Goal: Task Accomplishment & Management: Complete application form

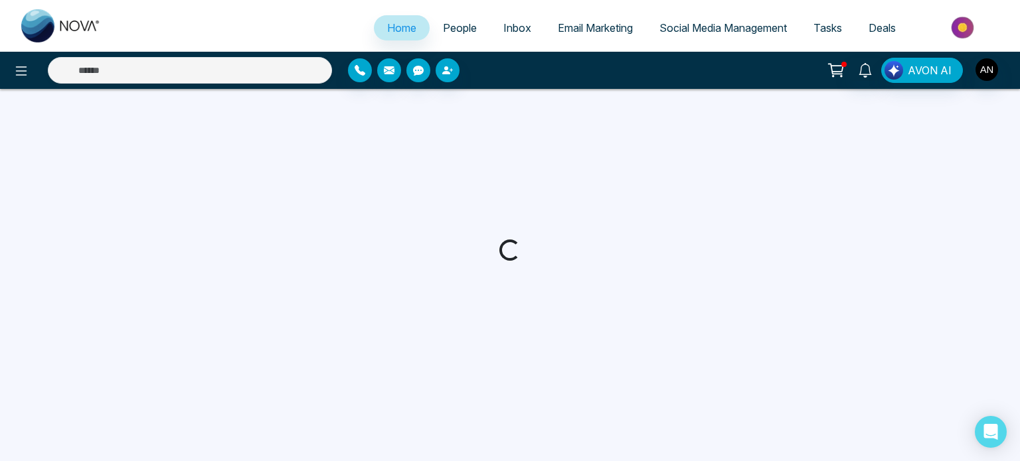
select select "*"
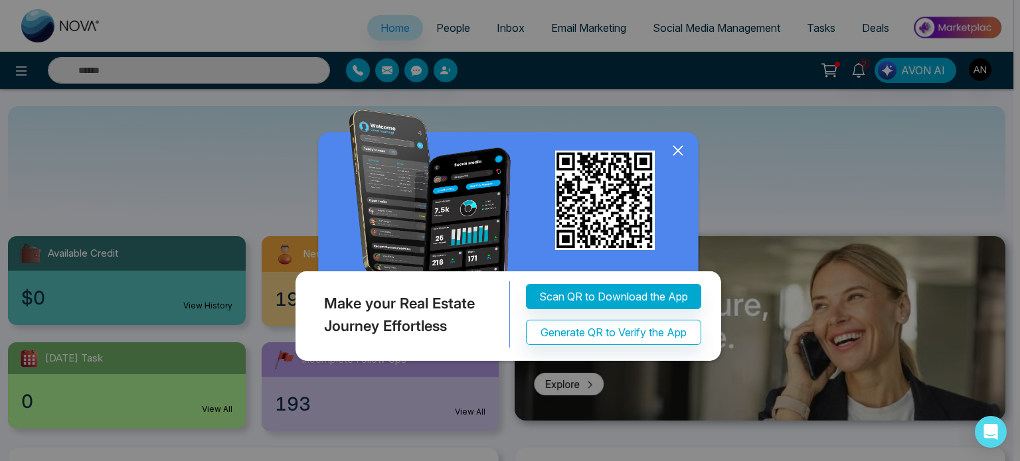
click at [675, 151] on icon at bounding box center [678, 151] width 20 height 20
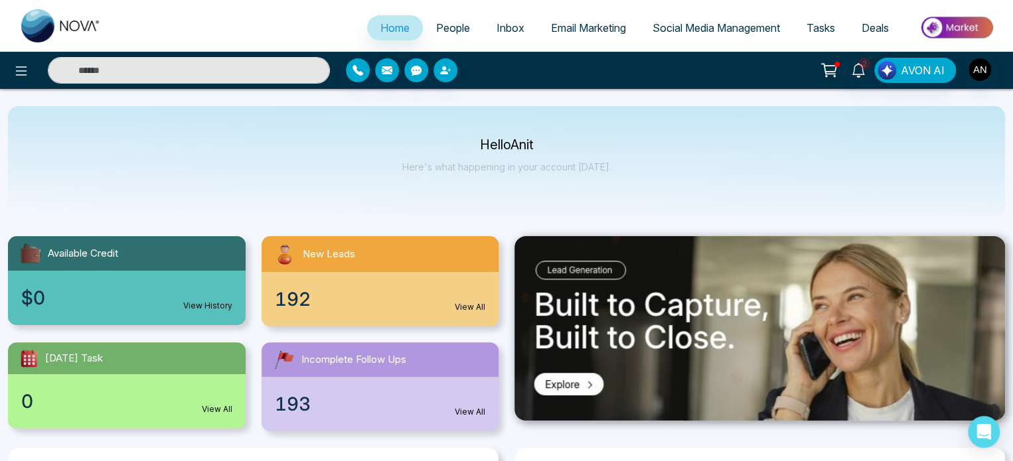
click at [438, 31] on span "People" at bounding box center [453, 27] width 34 height 13
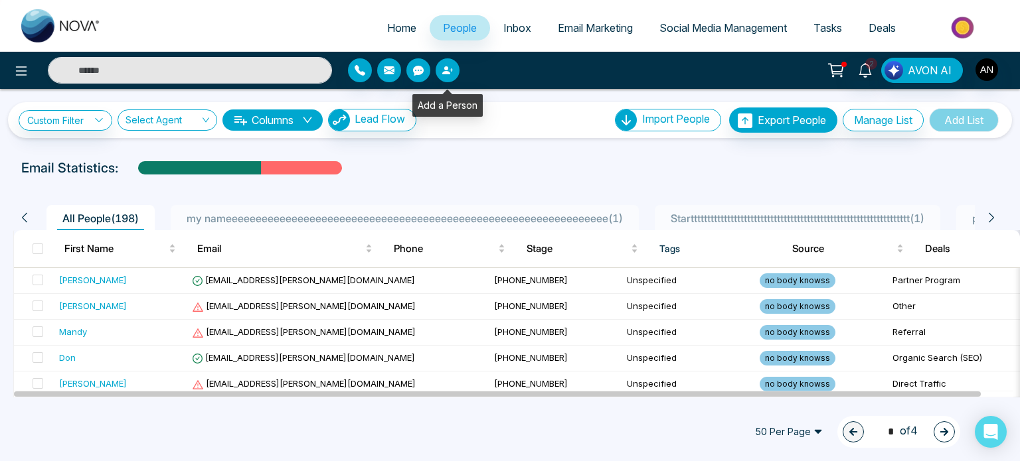
click at [445, 75] on icon "button" at bounding box center [447, 70] width 11 height 11
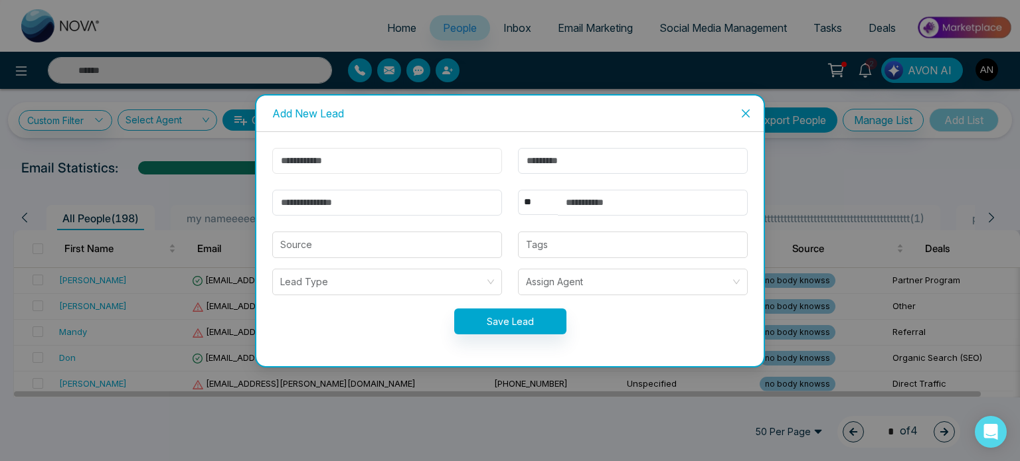
click at [400, 155] on input "text" at bounding box center [387, 161] width 230 height 26
type input "*****"
click at [538, 172] on input "text" at bounding box center [633, 161] width 230 height 26
type input "****"
type input "*"
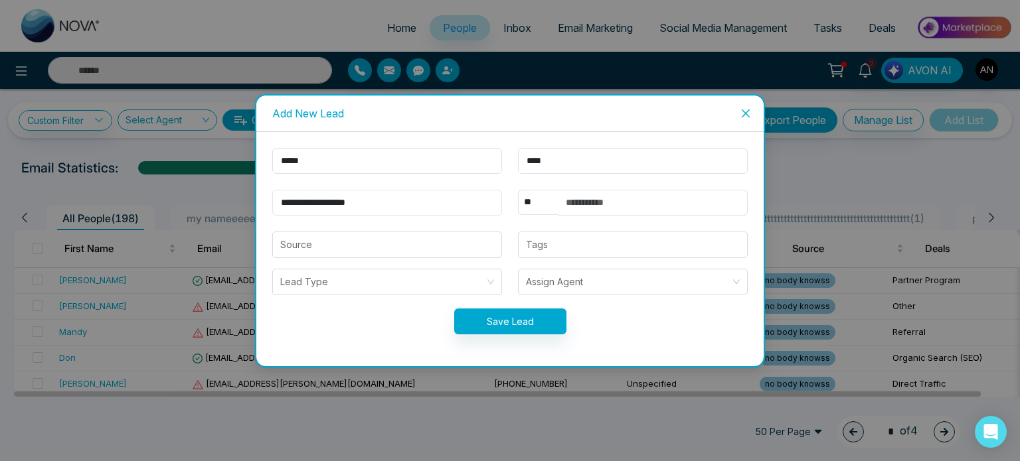
type input "**********"
click at [587, 198] on input "text" at bounding box center [653, 203] width 190 height 26
click at [529, 204] on select "** **** *** *** *** **** ***" at bounding box center [538, 202] width 40 height 25
select select "***"
click at [518, 190] on select "** **** *** *** *** **** ***" at bounding box center [538, 202] width 40 height 25
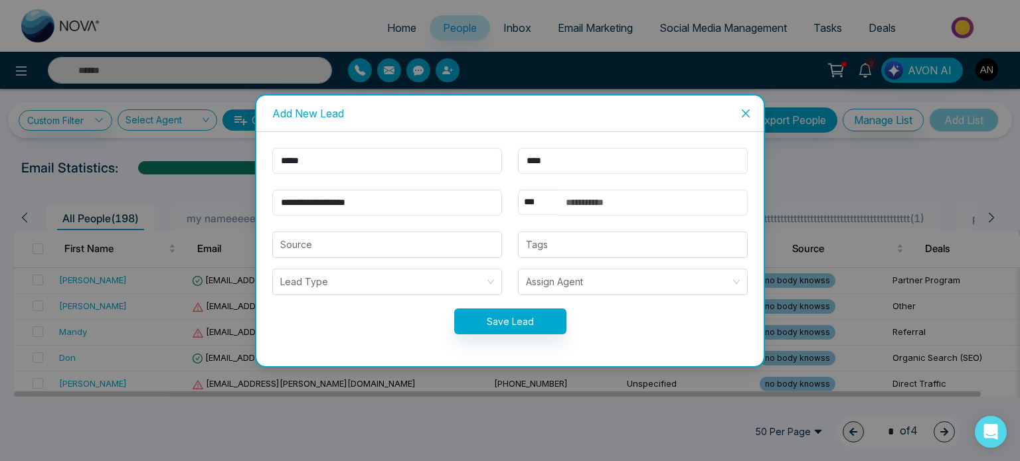
click at [646, 206] on input "text" at bounding box center [653, 203] width 190 height 26
type input "**********"
click at [427, 243] on input "search" at bounding box center [387, 244] width 214 height 25
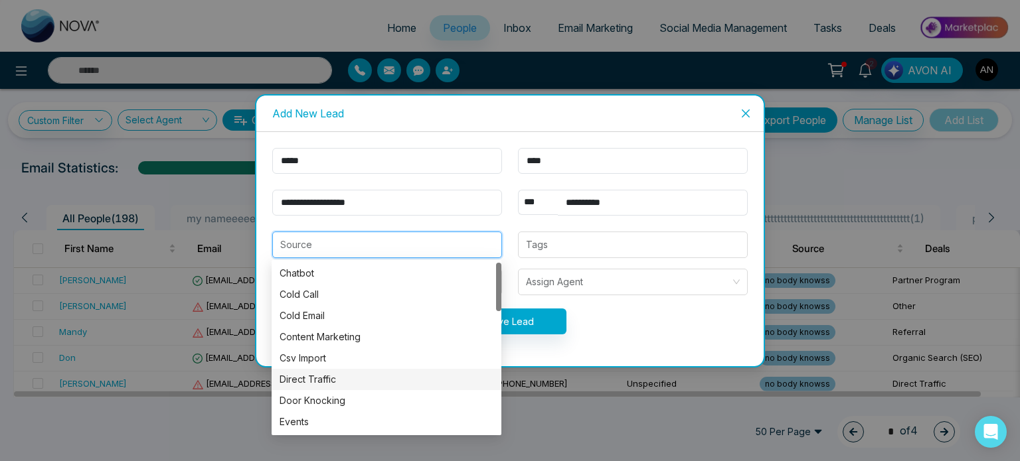
click at [347, 375] on div "Direct Traffic" at bounding box center [386, 379] width 214 height 15
type input "**********"
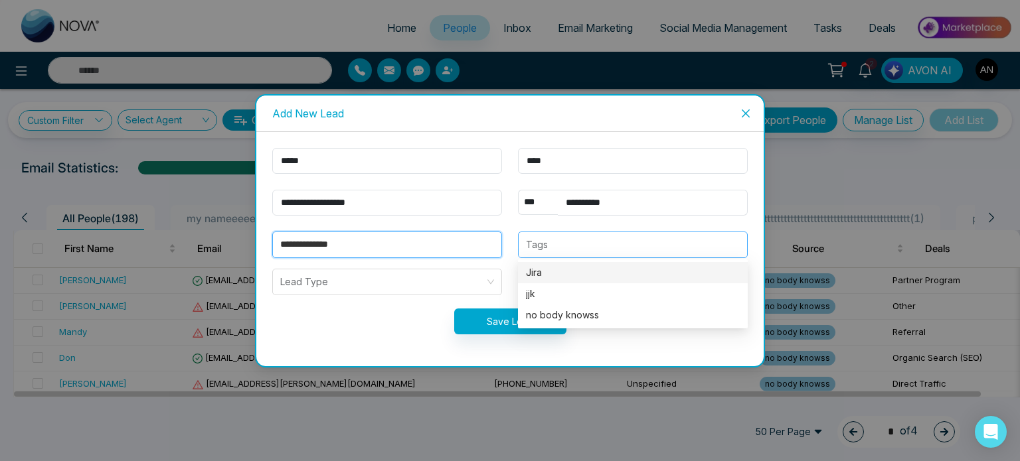
click at [561, 234] on div "Tags" at bounding box center [633, 245] width 230 height 27
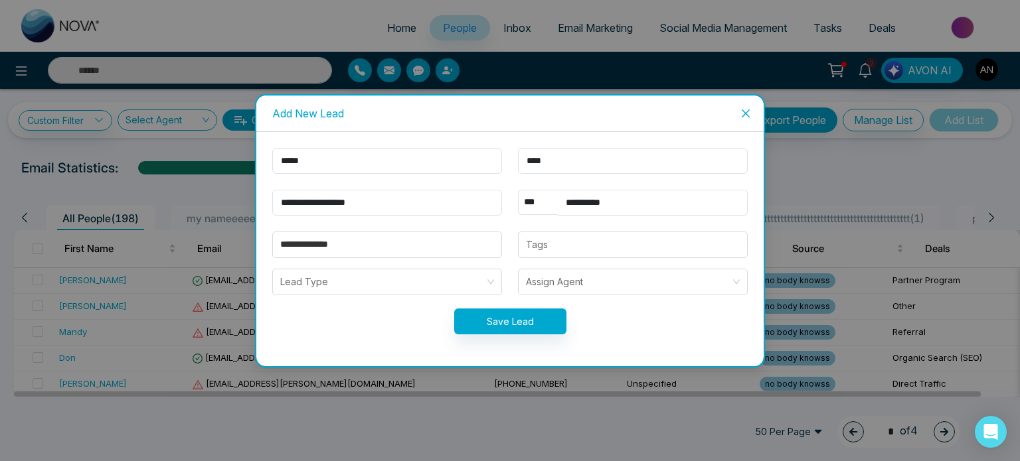
click at [512, 222] on form "**********" at bounding box center [509, 249] width 491 height 202
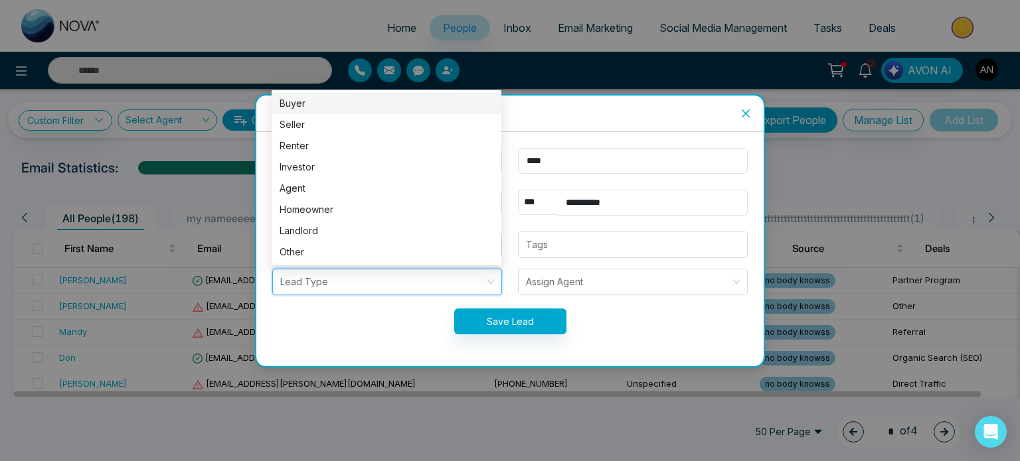
click at [441, 284] on input "search" at bounding box center [382, 282] width 204 height 25
click at [369, 110] on div "Buyer" at bounding box center [386, 103] width 214 height 15
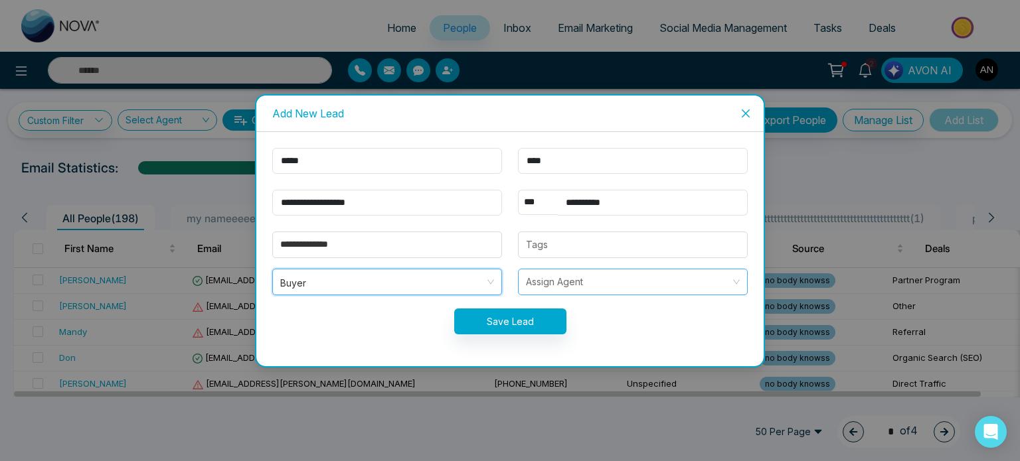
click at [527, 283] on input "search" at bounding box center [628, 282] width 204 height 25
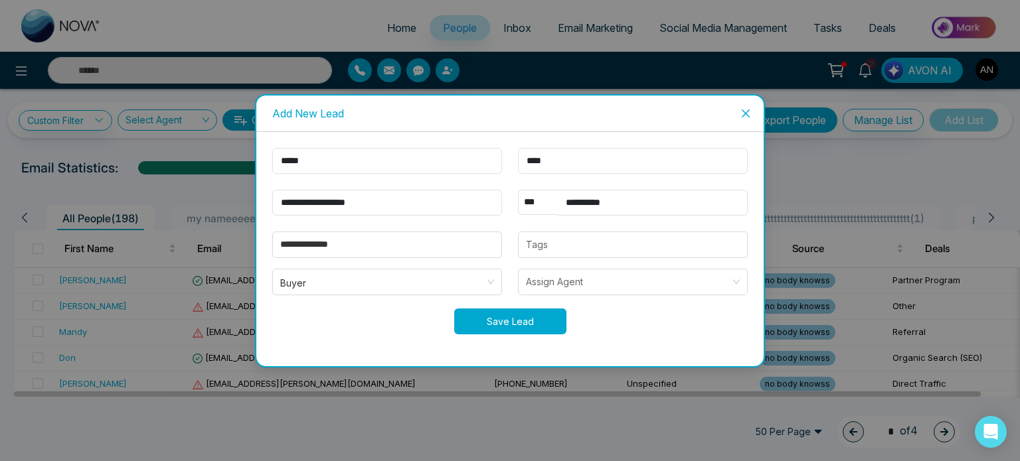
click at [497, 327] on button "Save Lead" at bounding box center [510, 322] width 112 height 26
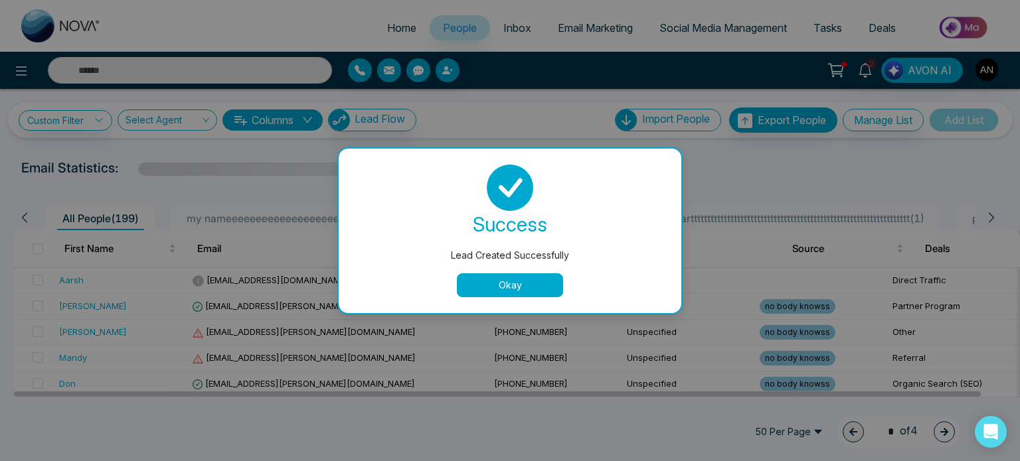
click at [521, 281] on button "Okay" at bounding box center [510, 285] width 106 height 24
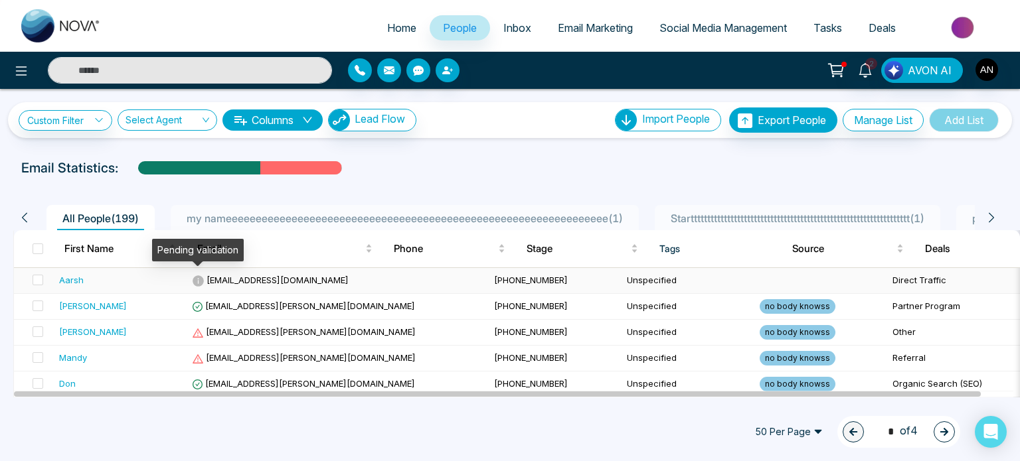
click at [199, 279] on icon at bounding box center [198, 280] width 11 height 11
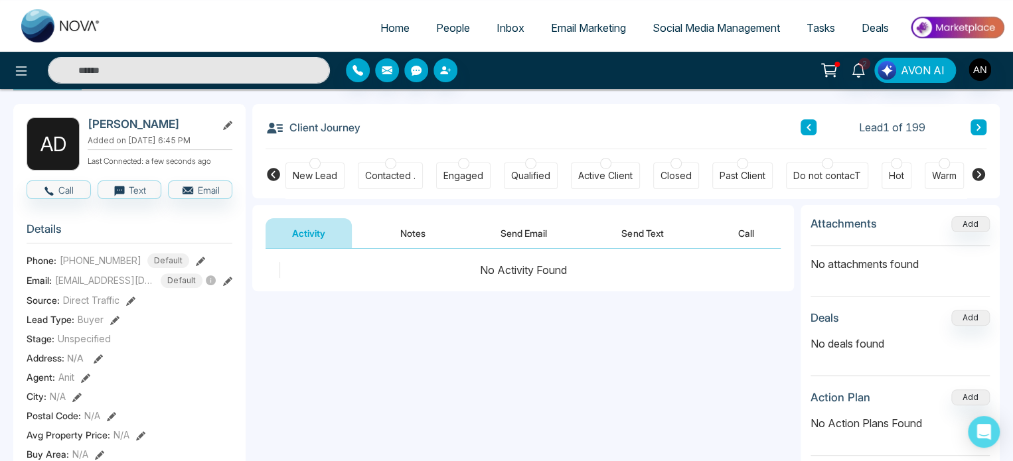
click at [324, 173] on div "New Lead" at bounding box center [315, 175] width 44 height 13
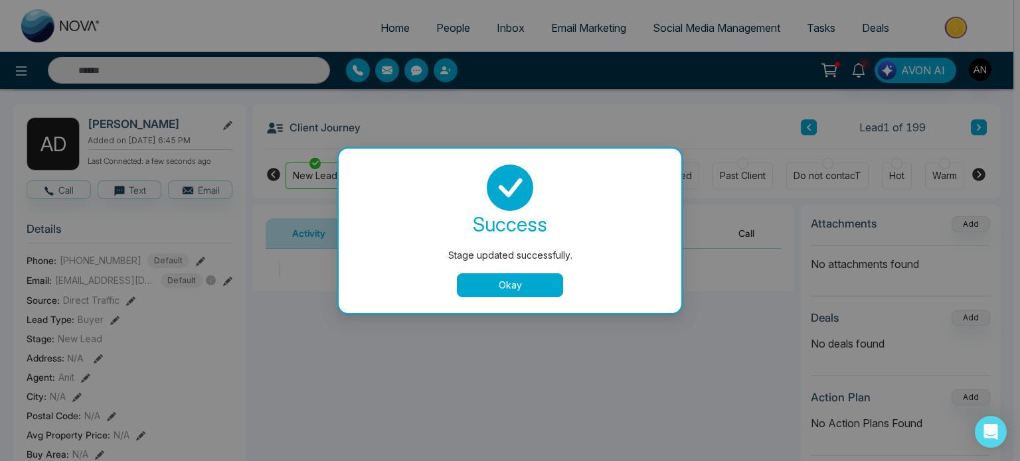
click at [525, 286] on button "Okay" at bounding box center [510, 285] width 106 height 24
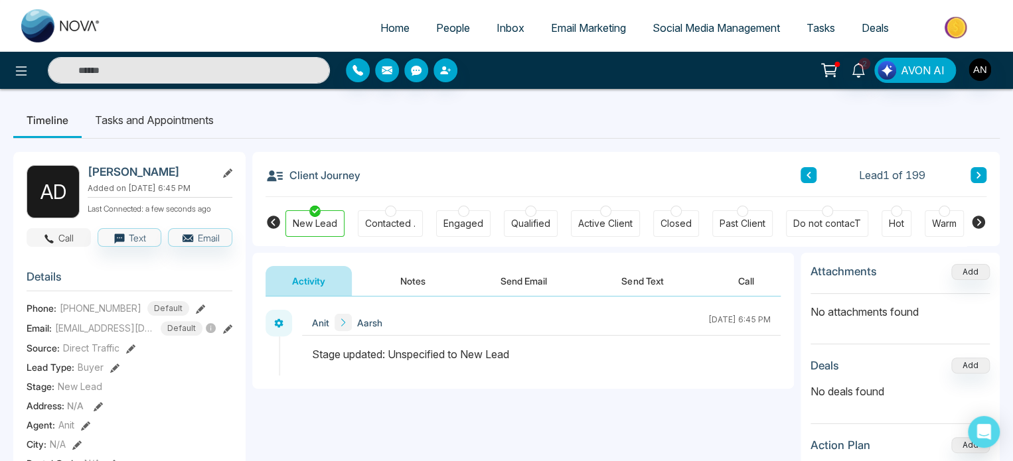
click at [79, 238] on button "Call" at bounding box center [59, 237] width 64 height 19
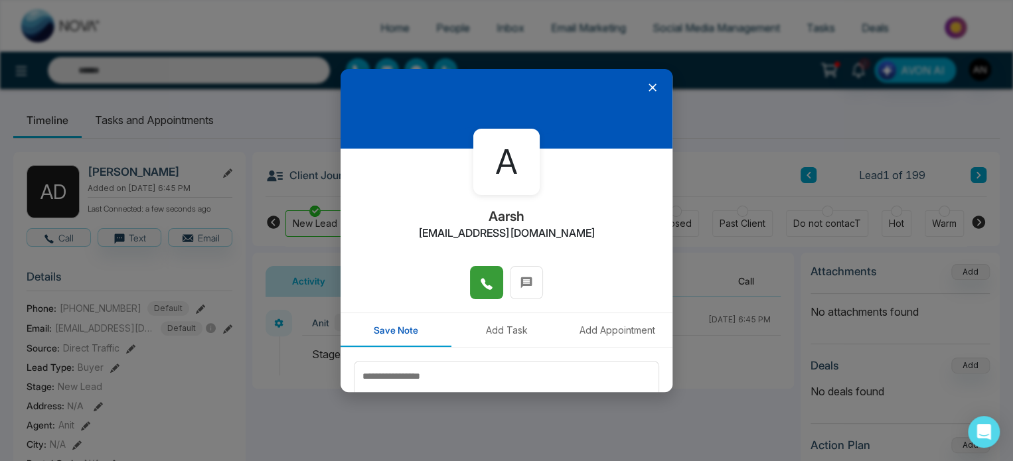
scroll to position [88, 0]
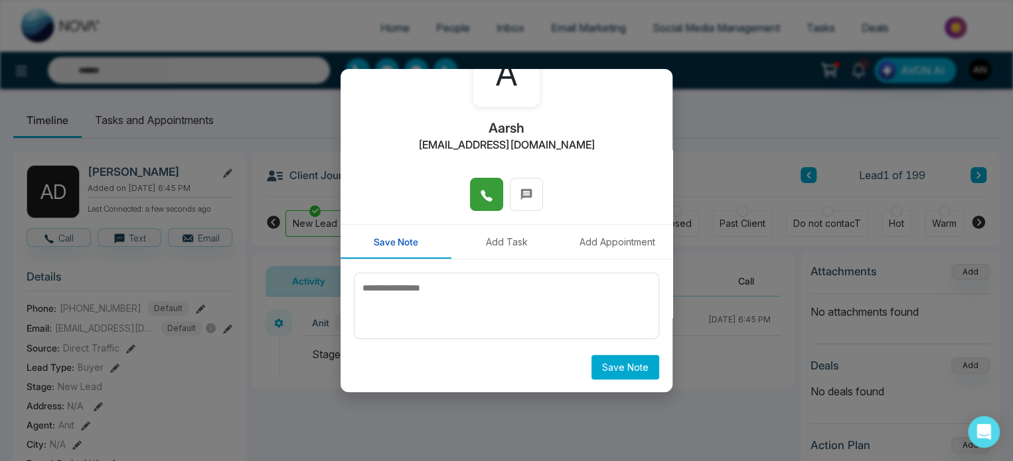
click at [480, 187] on span at bounding box center [486, 195] width 13 height 20
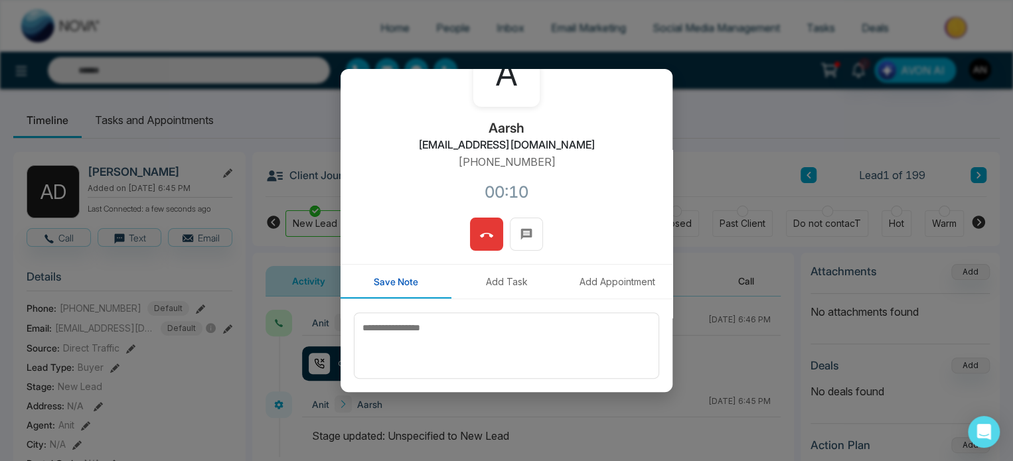
click at [488, 237] on icon at bounding box center [486, 235] width 13 height 13
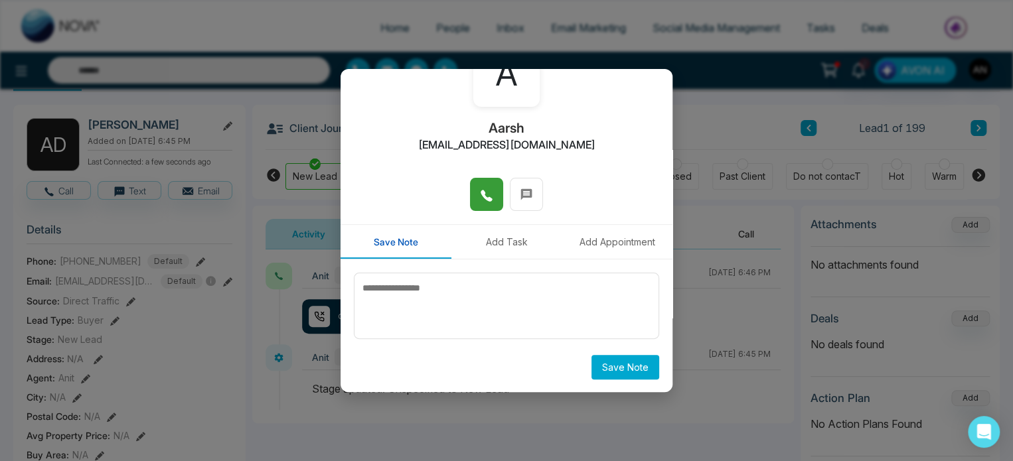
scroll to position [0, 0]
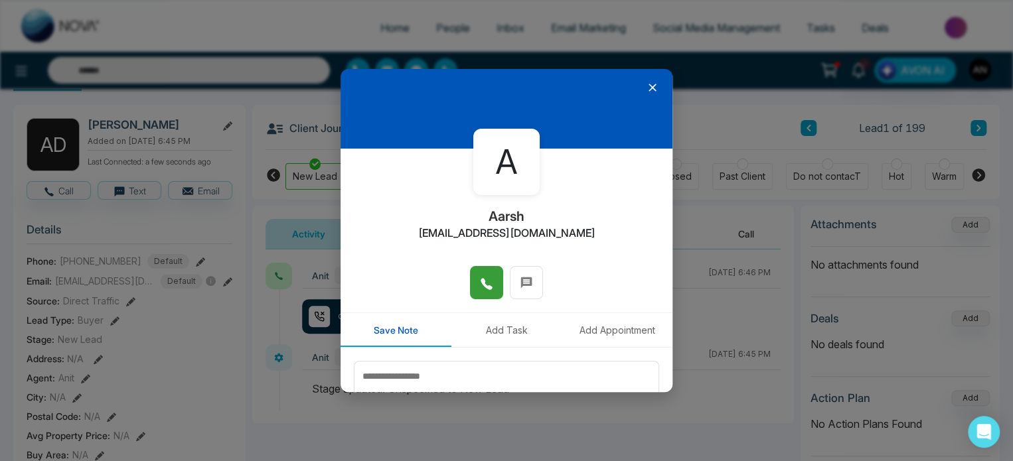
click at [649, 84] on icon at bounding box center [653, 88] width 8 height 8
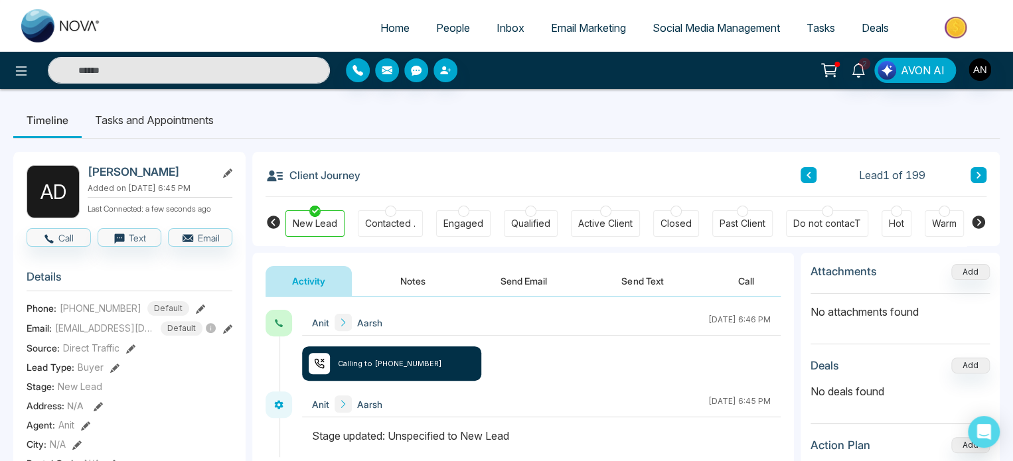
click at [427, 283] on button "Notes" at bounding box center [413, 281] width 78 height 30
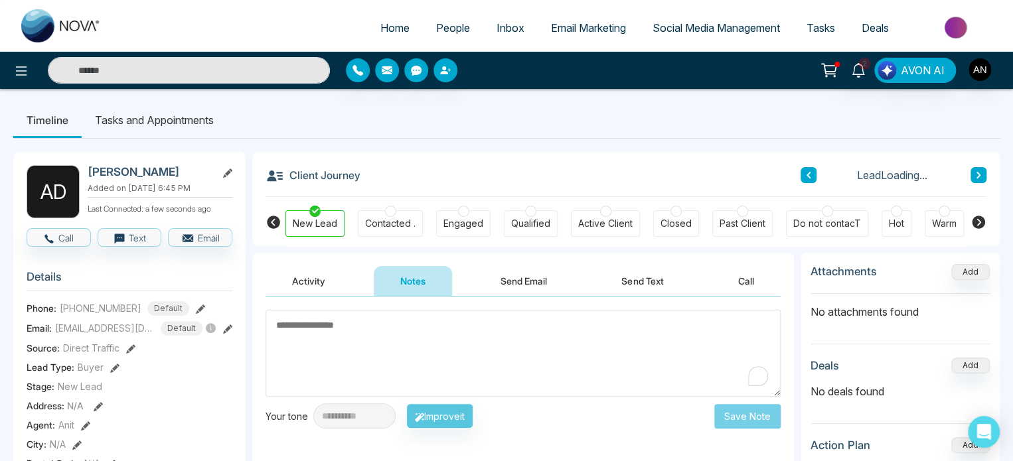
click at [512, 279] on button "Send Email" at bounding box center [524, 281] width 100 height 30
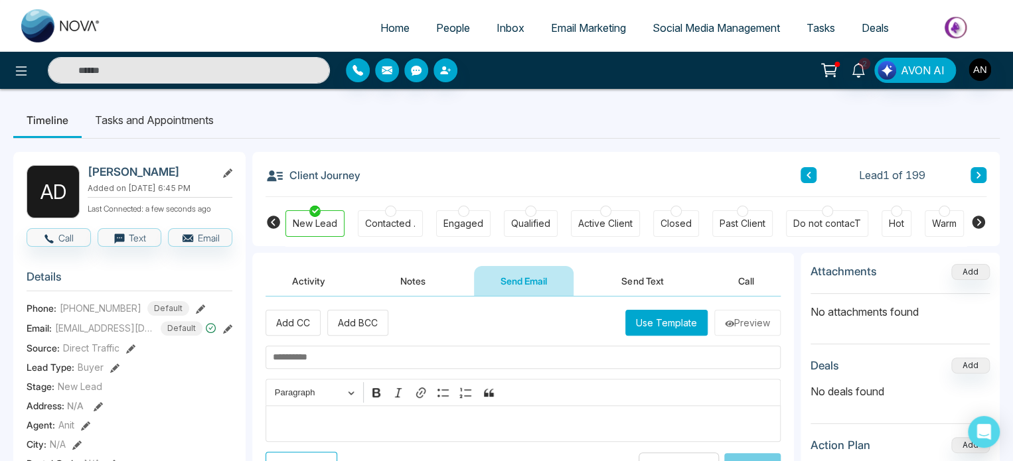
click at [653, 270] on button "Send Text" at bounding box center [642, 281] width 95 height 30
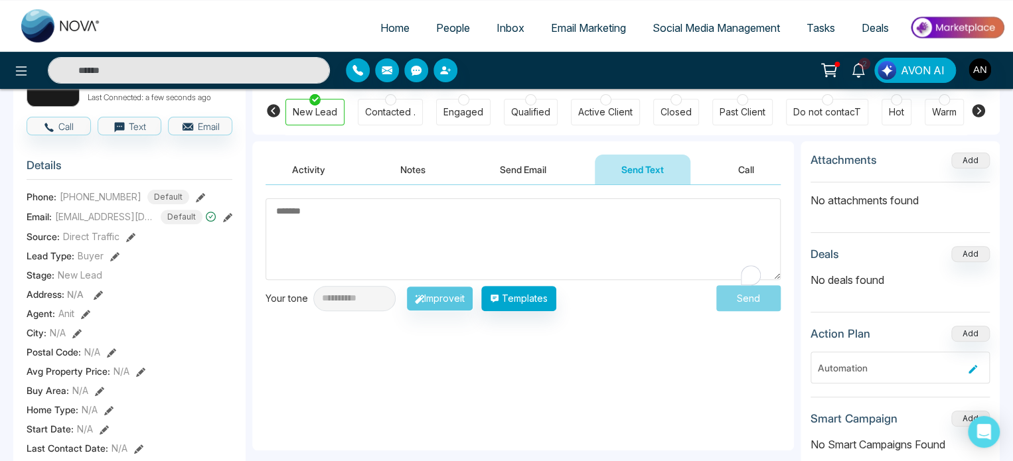
scroll to position [112, 0]
click at [743, 168] on button "Call" at bounding box center [746, 170] width 69 height 30
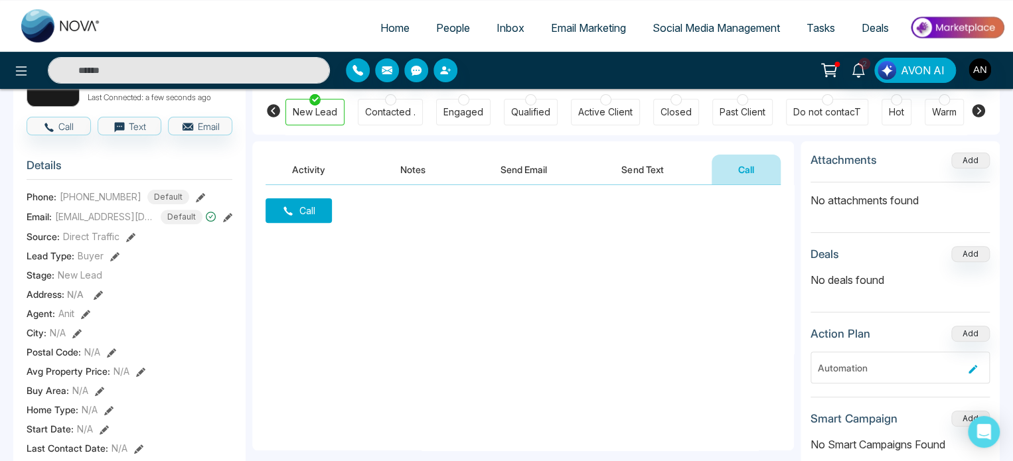
click at [327, 172] on button "Activity" at bounding box center [309, 170] width 86 height 30
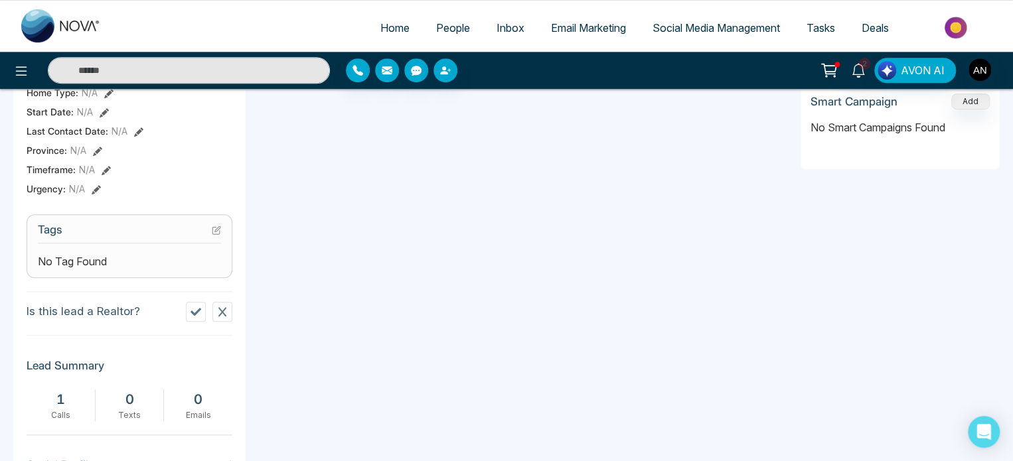
scroll to position [429, 0]
click at [215, 307] on button at bounding box center [222, 311] width 20 height 20
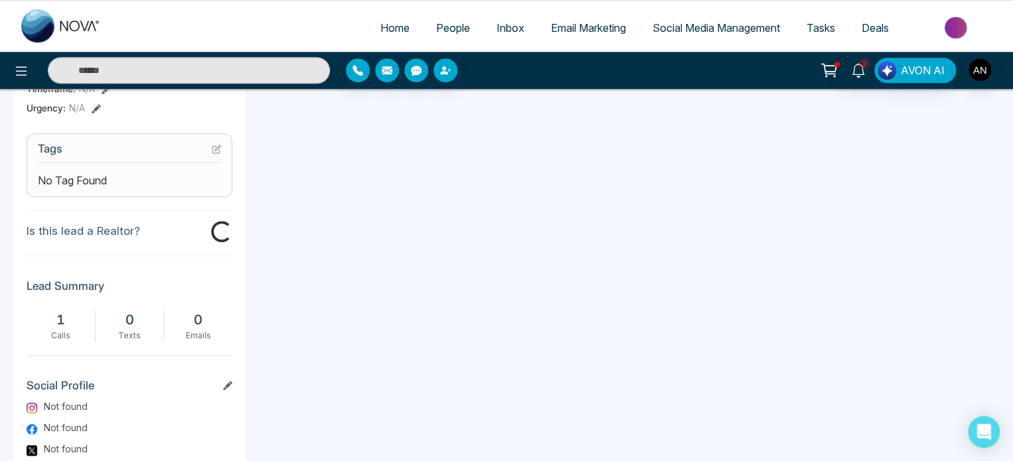
scroll to position [587, 0]
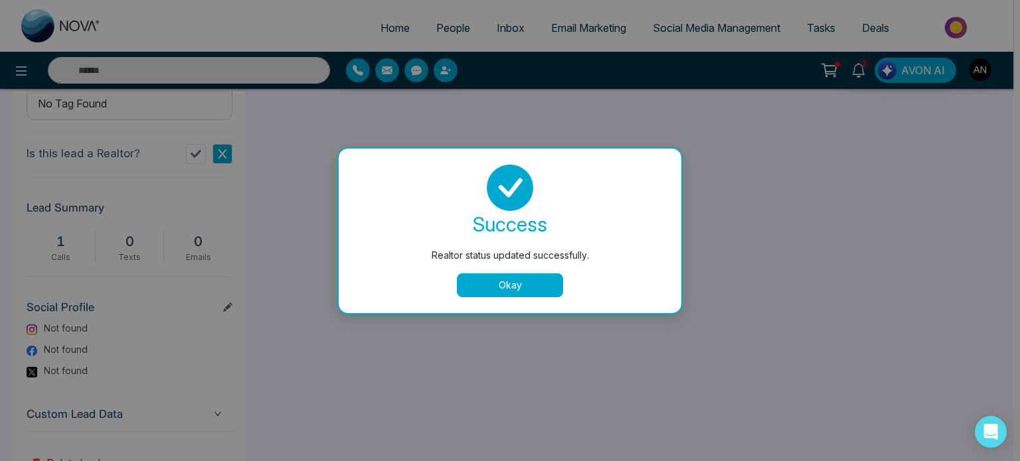
click at [514, 291] on button "Okay" at bounding box center [510, 285] width 106 height 24
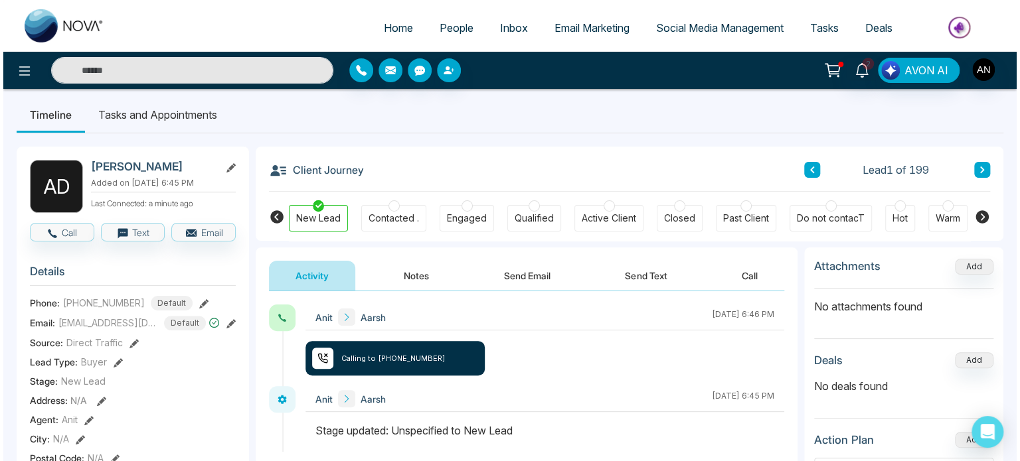
scroll to position [0, 0]
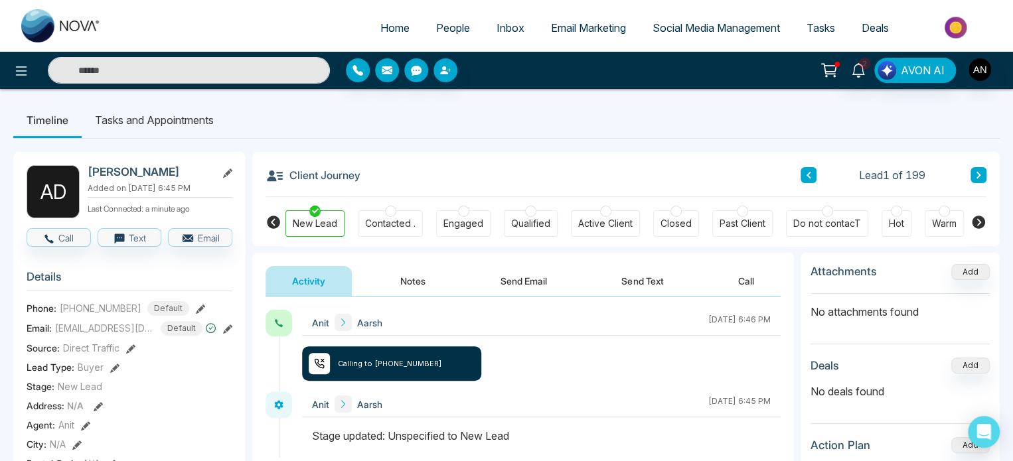
click at [179, 114] on li "Tasks and Appointments" at bounding box center [154, 120] width 145 height 36
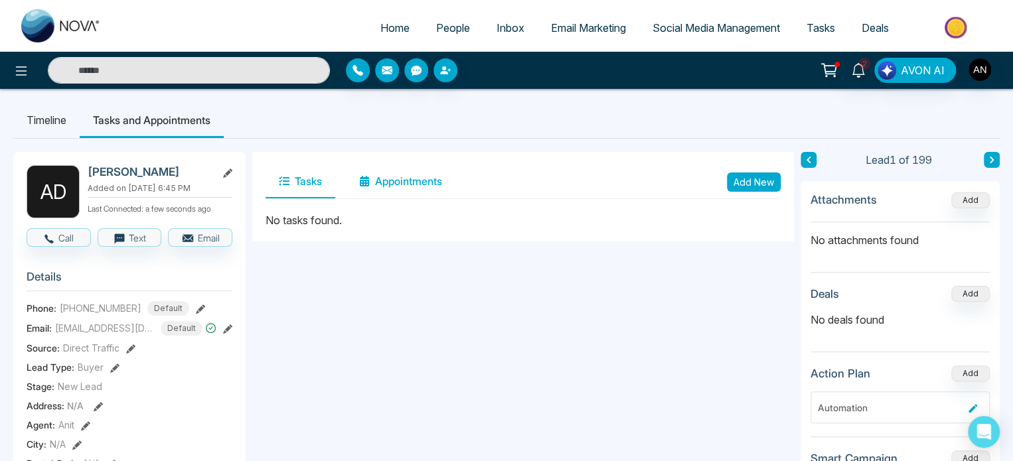
click at [423, 183] on button "Appointments" at bounding box center [401, 181] width 110 height 33
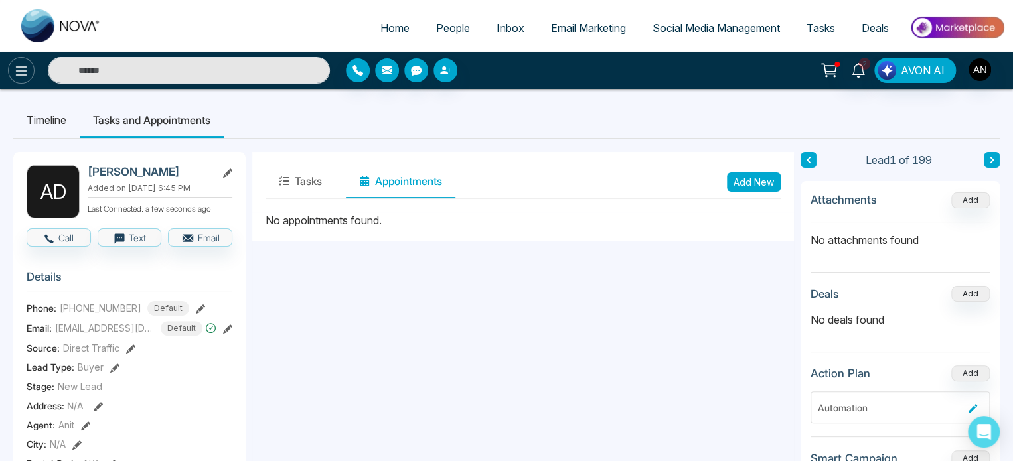
click at [28, 78] on icon at bounding box center [21, 71] width 16 height 16
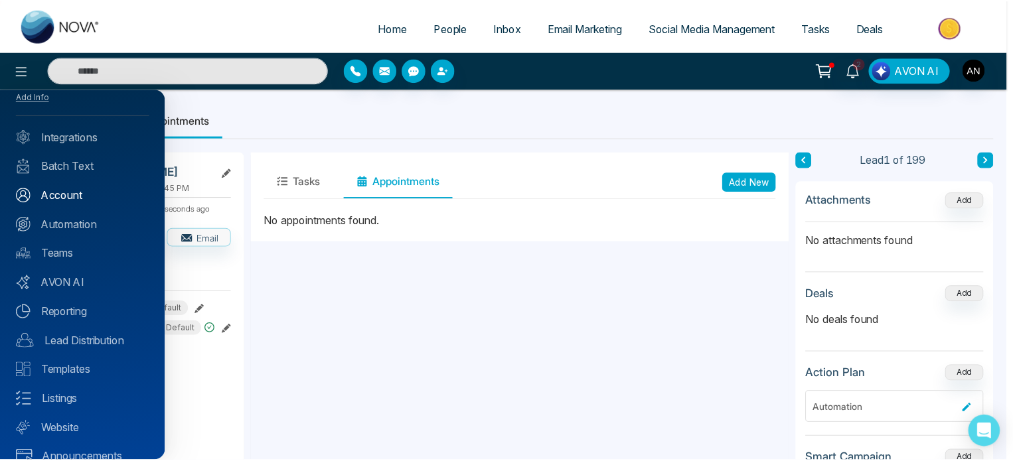
scroll to position [75, 0]
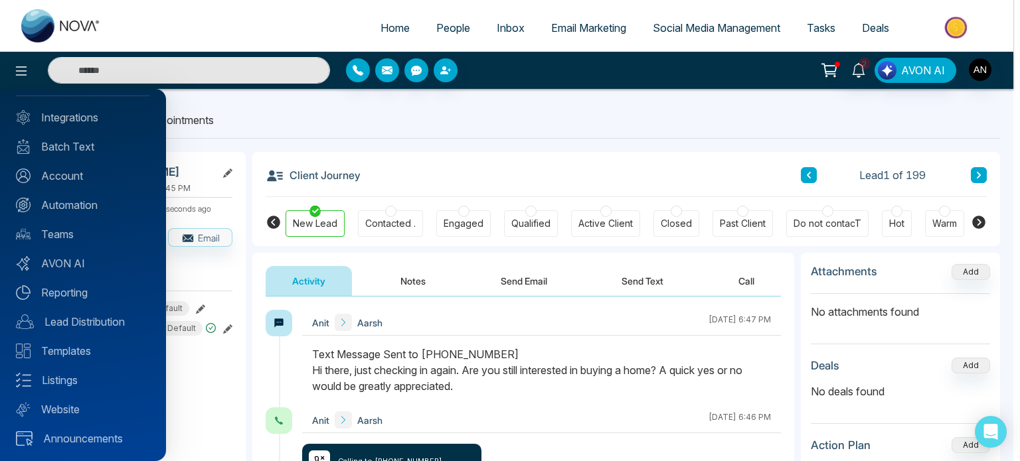
click at [11, 69] on div at bounding box center [510, 230] width 1020 height 461
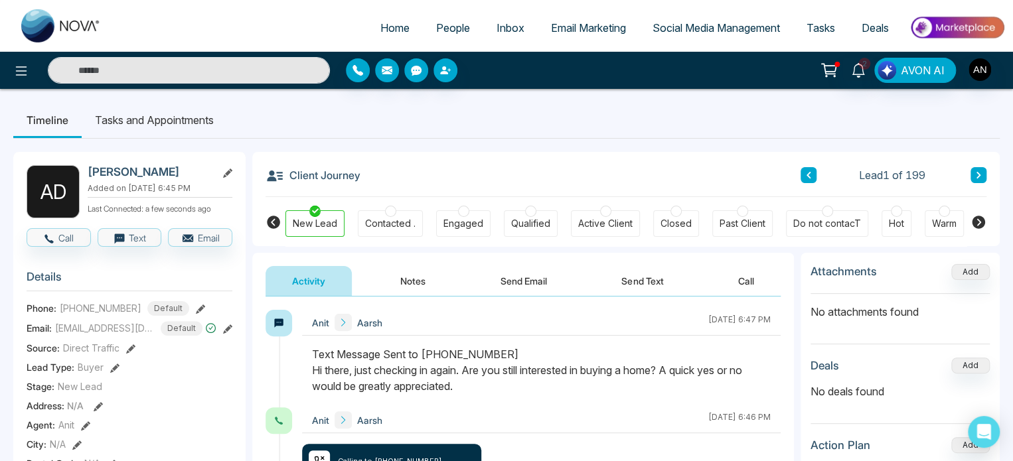
click at [18, 68] on icon at bounding box center [21, 71] width 16 height 16
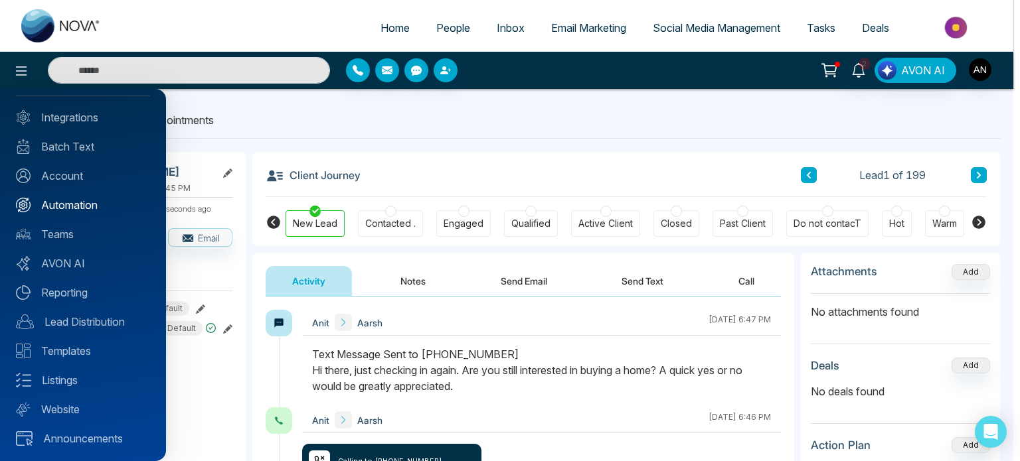
click at [54, 201] on link "Automation" at bounding box center [83, 205] width 134 height 16
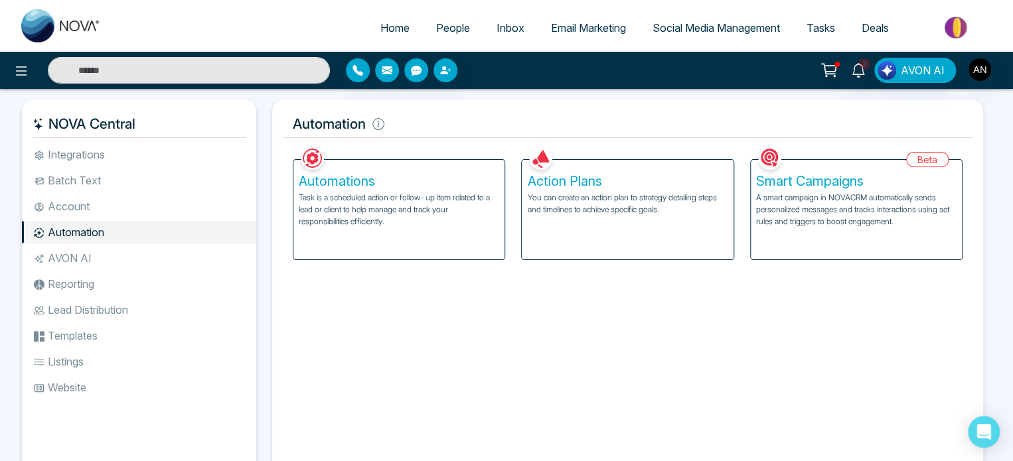
click at [414, 178] on h5 "Automations" at bounding box center [399, 181] width 200 height 16
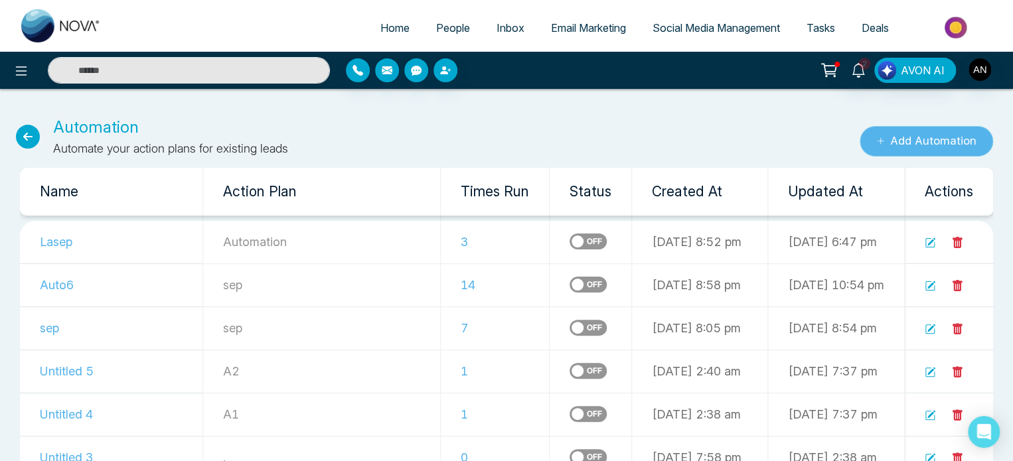
click at [921, 141] on button "Add Automation" at bounding box center [926, 141] width 133 height 31
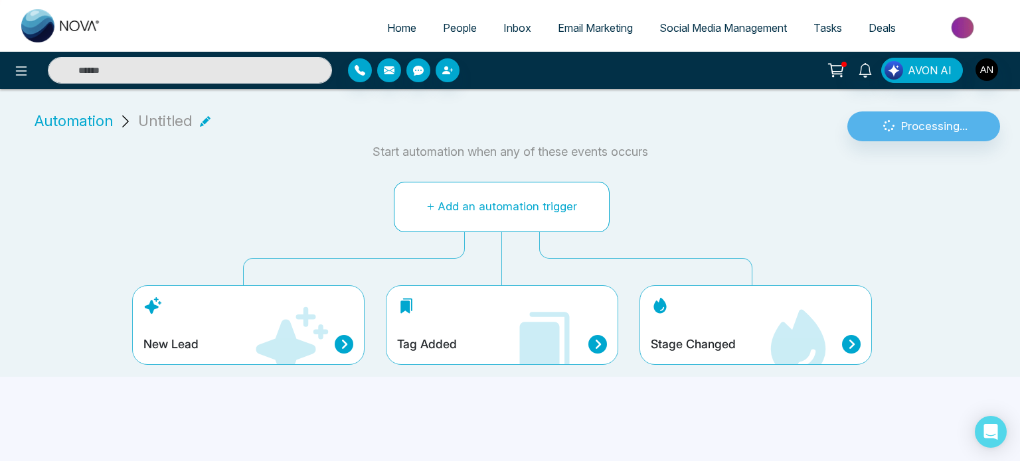
click at [491, 191] on button "Add an automation trigger" at bounding box center [502, 207] width 216 height 50
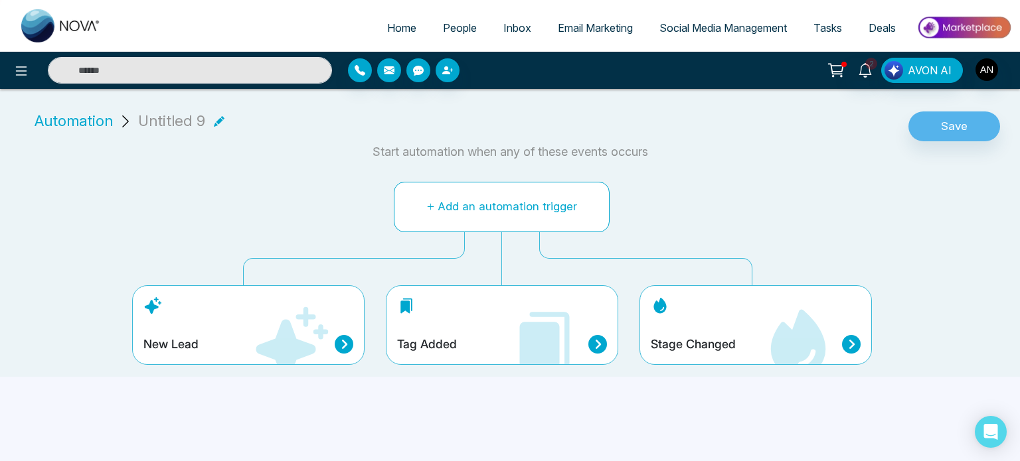
click at [469, 208] on button "Add an automation trigger" at bounding box center [502, 207] width 216 height 50
click at [348, 330] on div "New Lead" at bounding box center [248, 325] width 232 height 80
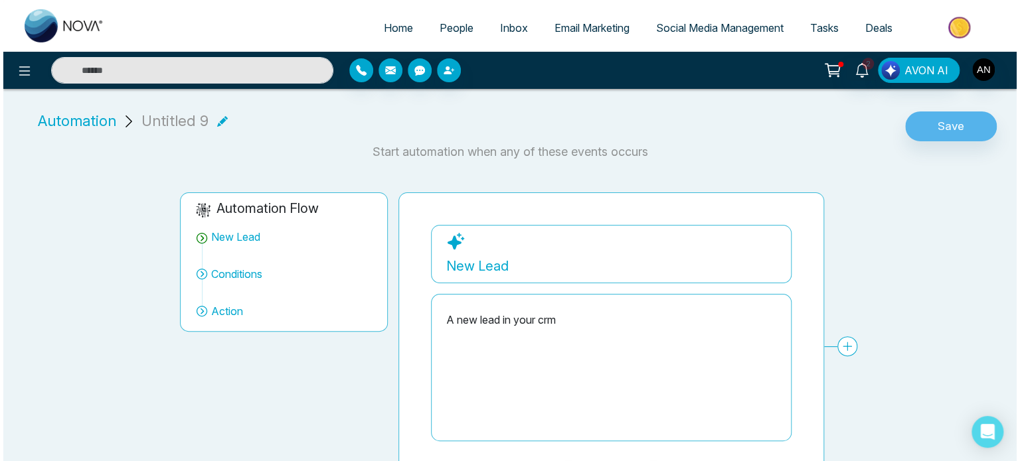
scroll to position [38, 0]
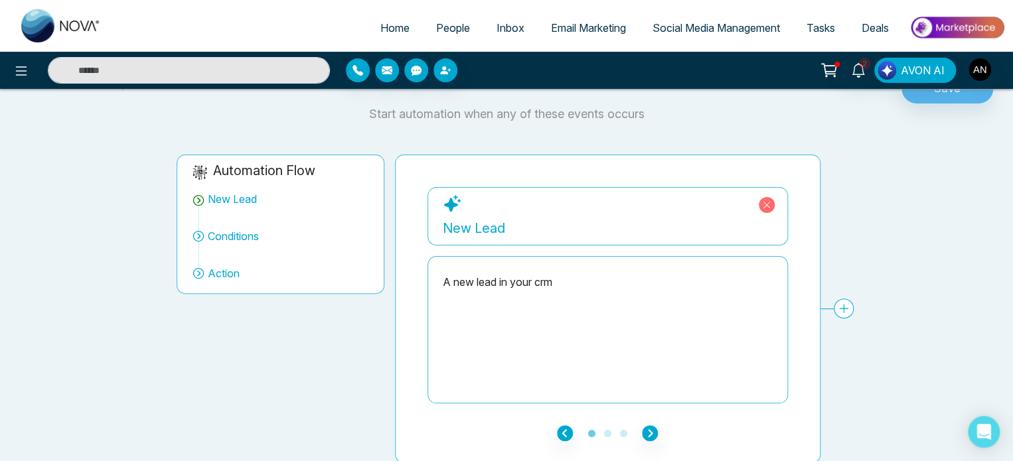
click at [458, 293] on div "A new lead in your crm" at bounding box center [608, 330] width 330 height 133
click at [28, 56] on div "2 AVON AI" at bounding box center [506, 70] width 1013 height 37
click at [30, 66] on button at bounding box center [21, 70] width 27 height 27
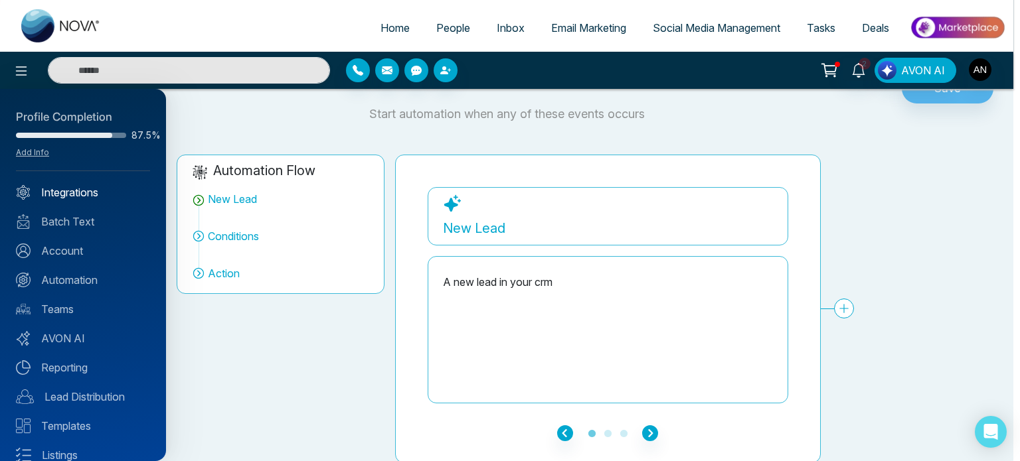
click at [54, 189] on link "Integrations" at bounding box center [83, 193] width 134 height 16
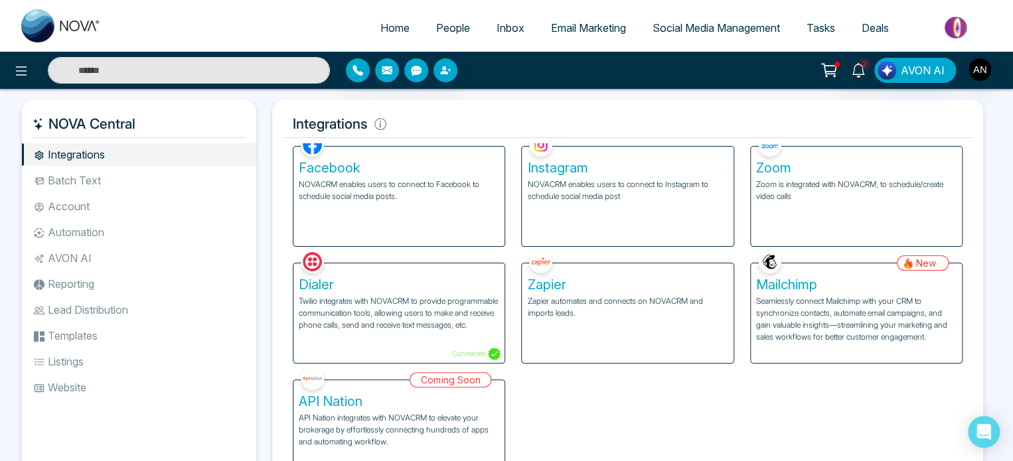
click at [72, 215] on li "Account" at bounding box center [139, 206] width 234 height 23
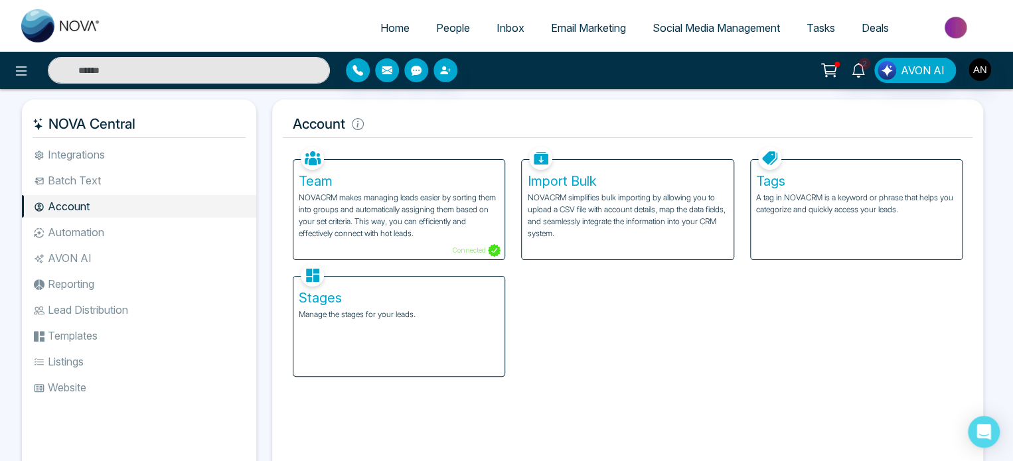
click at [172, 228] on li "Automation" at bounding box center [139, 232] width 234 height 23
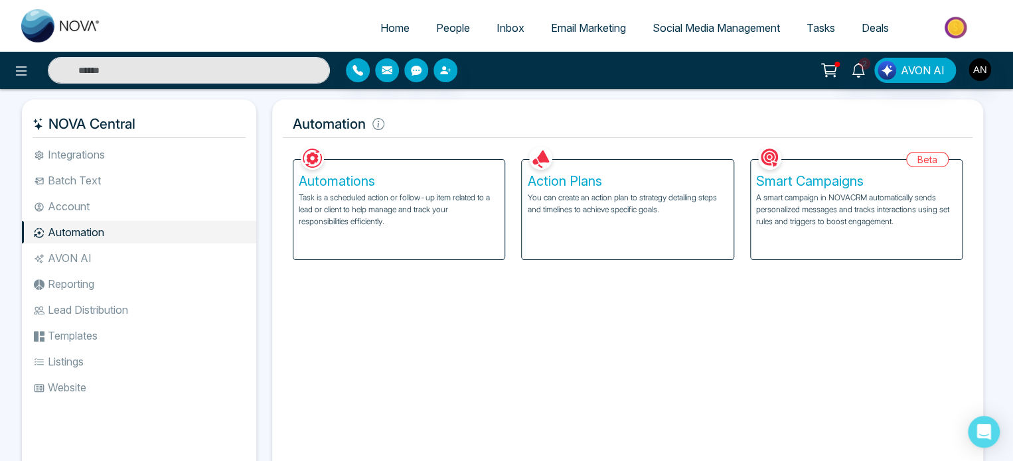
click at [161, 249] on li "AVON AI" at bounding box center [139, 258] width 234 height 23
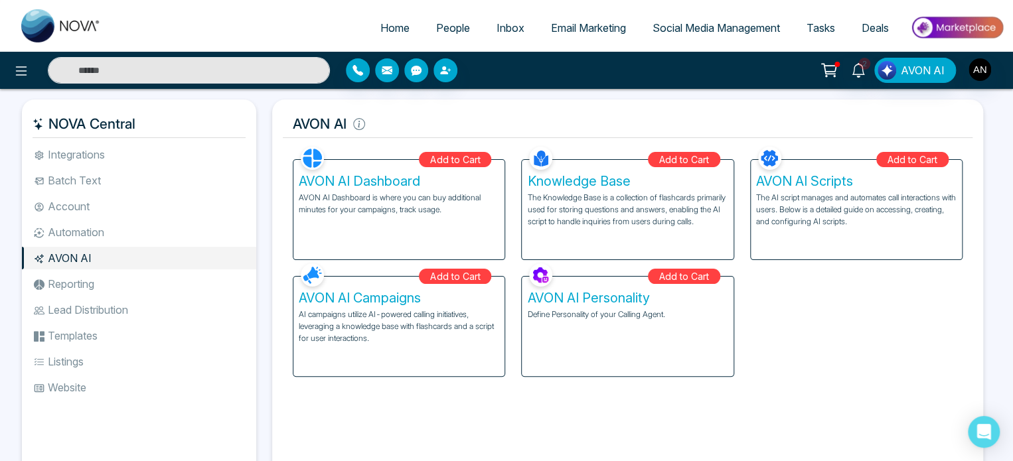
click at [141, 283] on li "Reporting" at bounding box center [139, 284] width 234 height 23
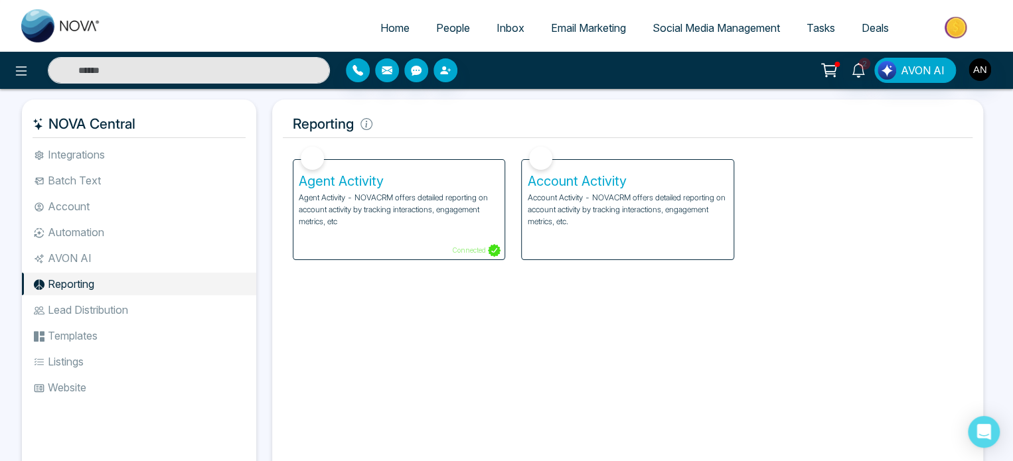
click at [128, 307] on li "Lead Distribution" at bounding box center [139, 310] width 234 height 23
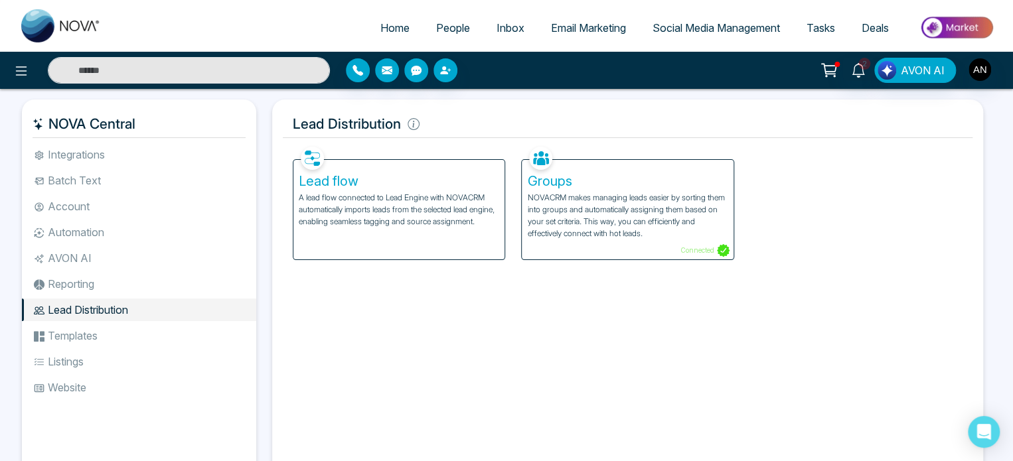
click at [99, 339] on li "Templates" at bounding box center [139, 336] width 234 height 23
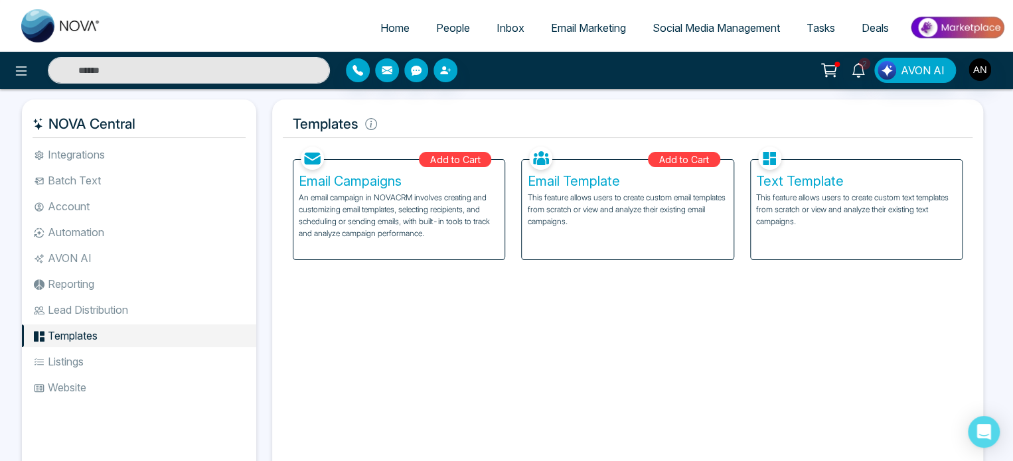
click at [86, 357] on li "Listings" at bounding box center [139, 361] width 234 height 23
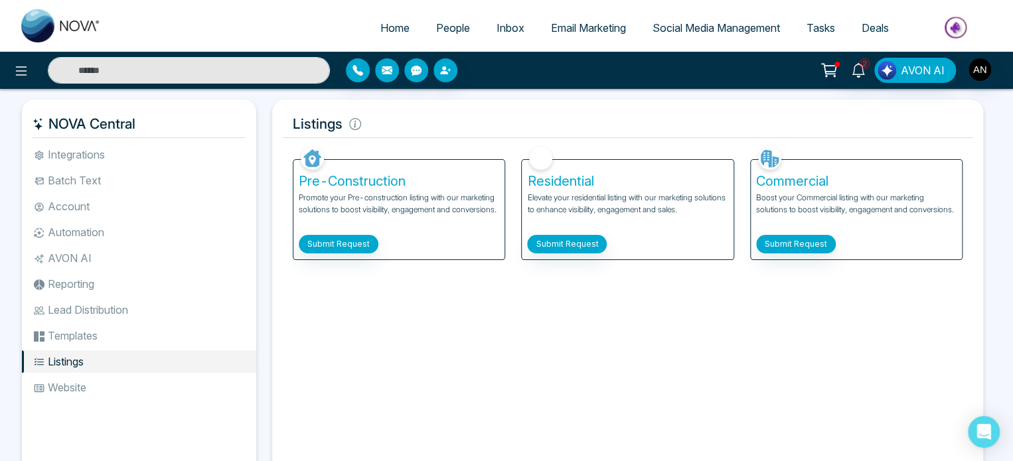
click at [74, 383] on li "Website" at bounding box center [139, 387] width 234 height 23
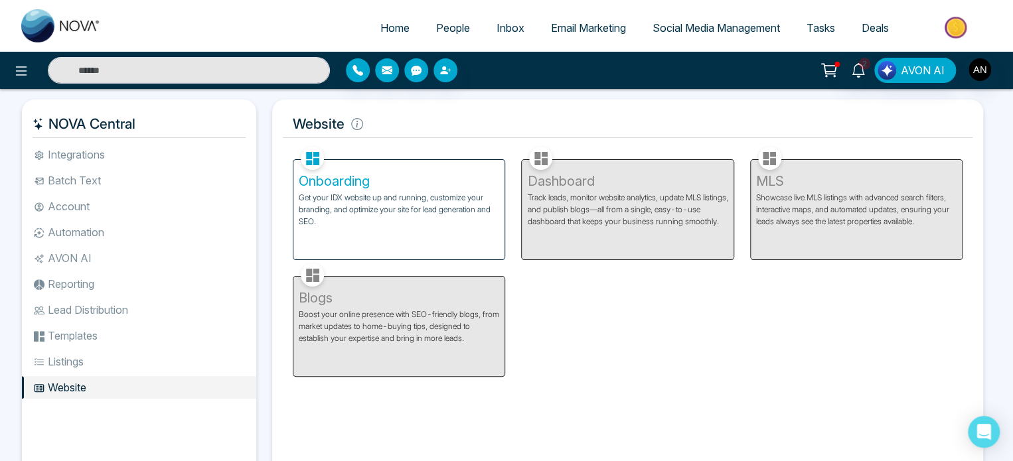
click at [77, 341] on li "Templates" at bounding box center [139, 336] width 234 height 23
